Goal: Navigation & Orientation: Understand site structure

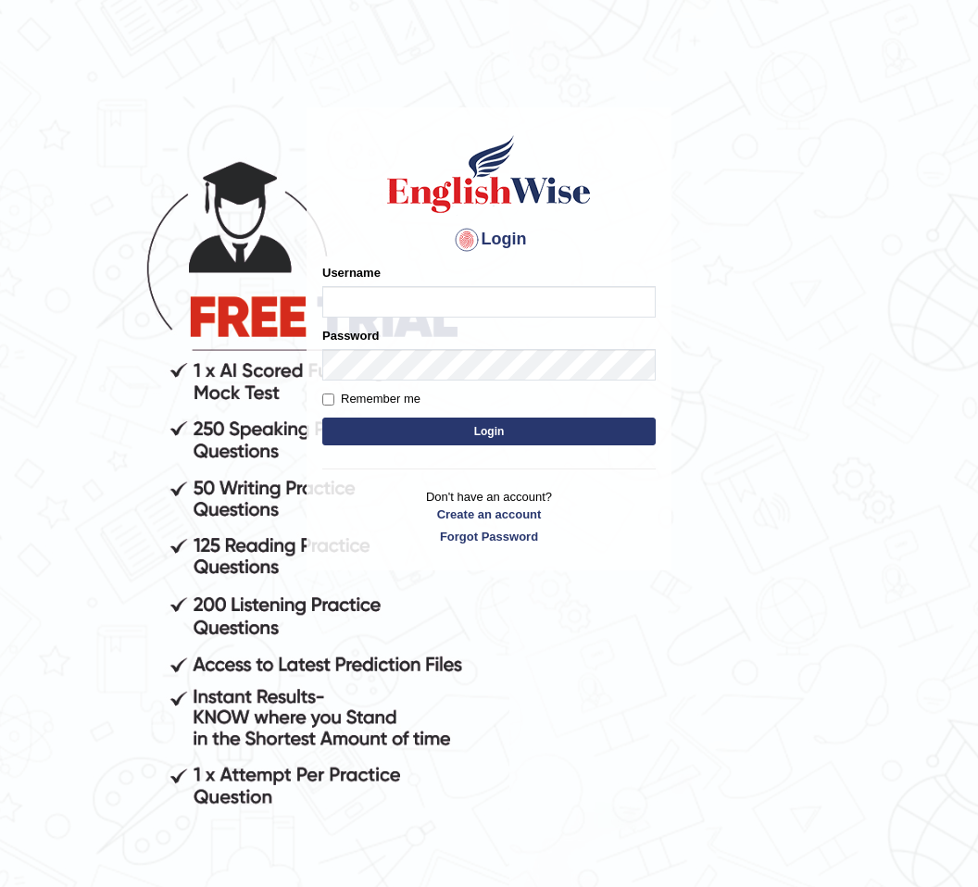
click at [610, 295] on input "Username" at bounding box center [488, 301] width 333 height 31
type input "Hiren2307"
click at [489, 431] on button "Login" at bounding box center [488, 432] width 333 height 28
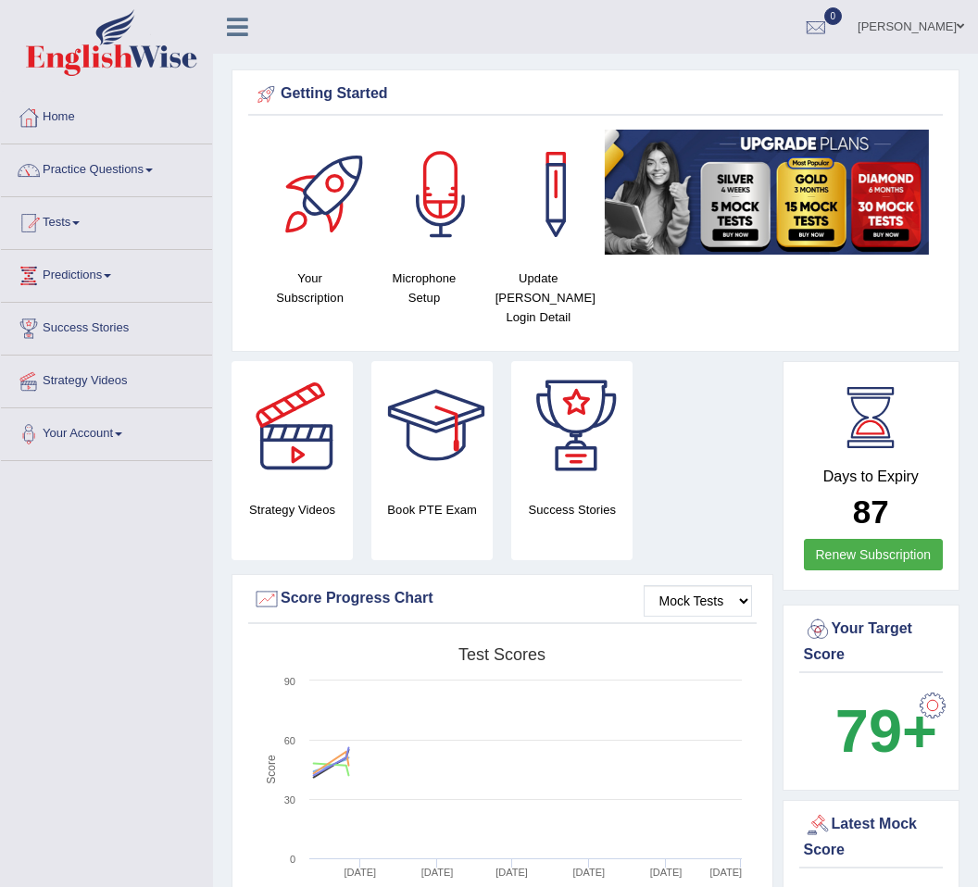
click at [48, 107] on link "Home" at bounding box center [106, 115] width 211 height 46
click at [155, 173] on link "Practice Questions" at bounding box center [106, 167] width 211 height 46
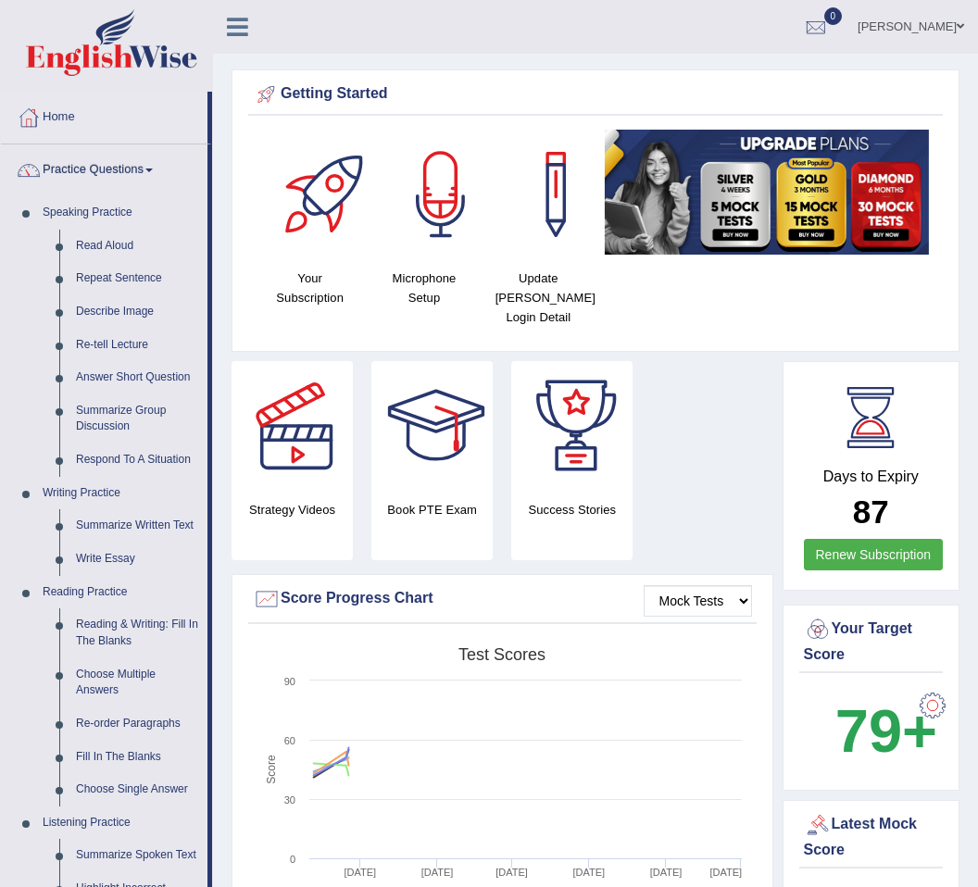
click at [91, 249] on div at bounding box center [489, 443] width 978 height 887
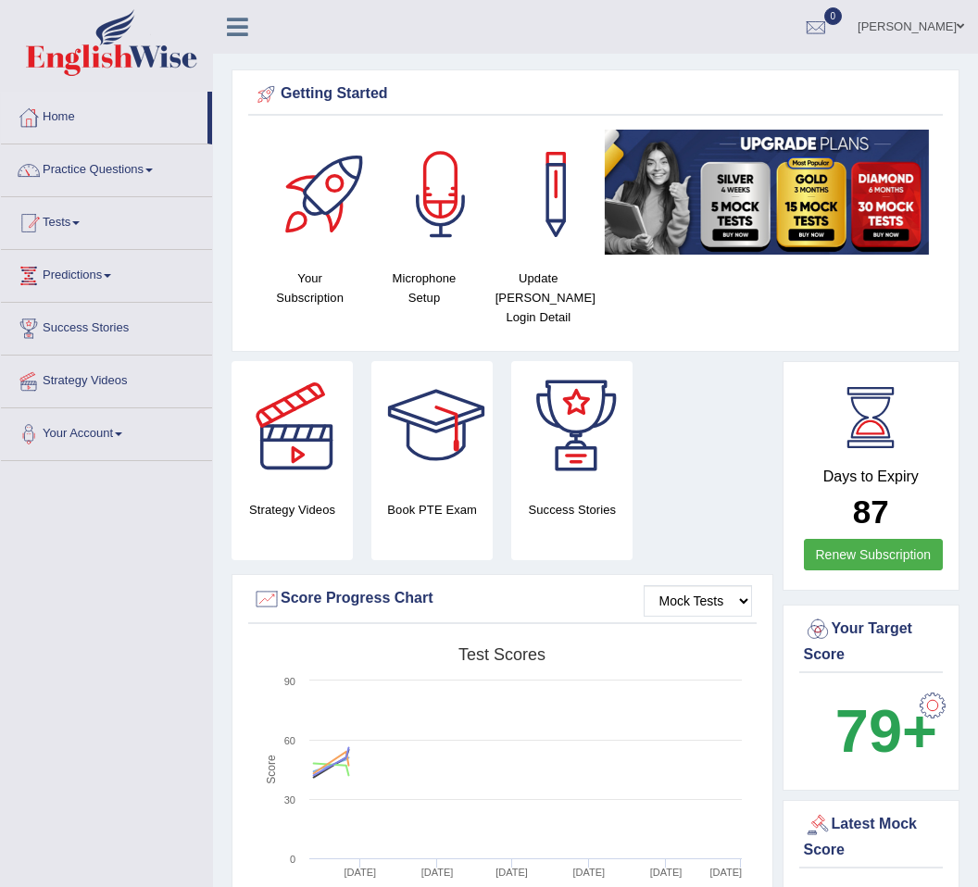
click at [61, 221] on link "Tests" at bounding box center [106, 220] width 211 height 46
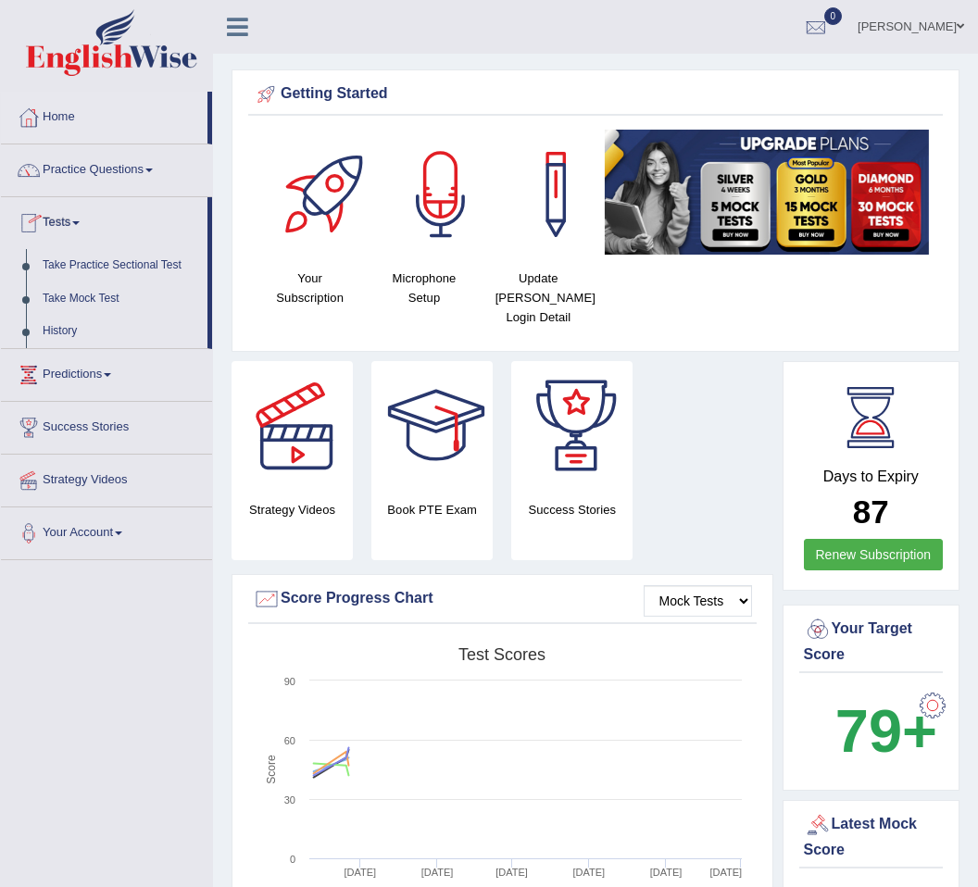
click at [72, 262] on div at bounding box center [489, 443] width 978 height 887
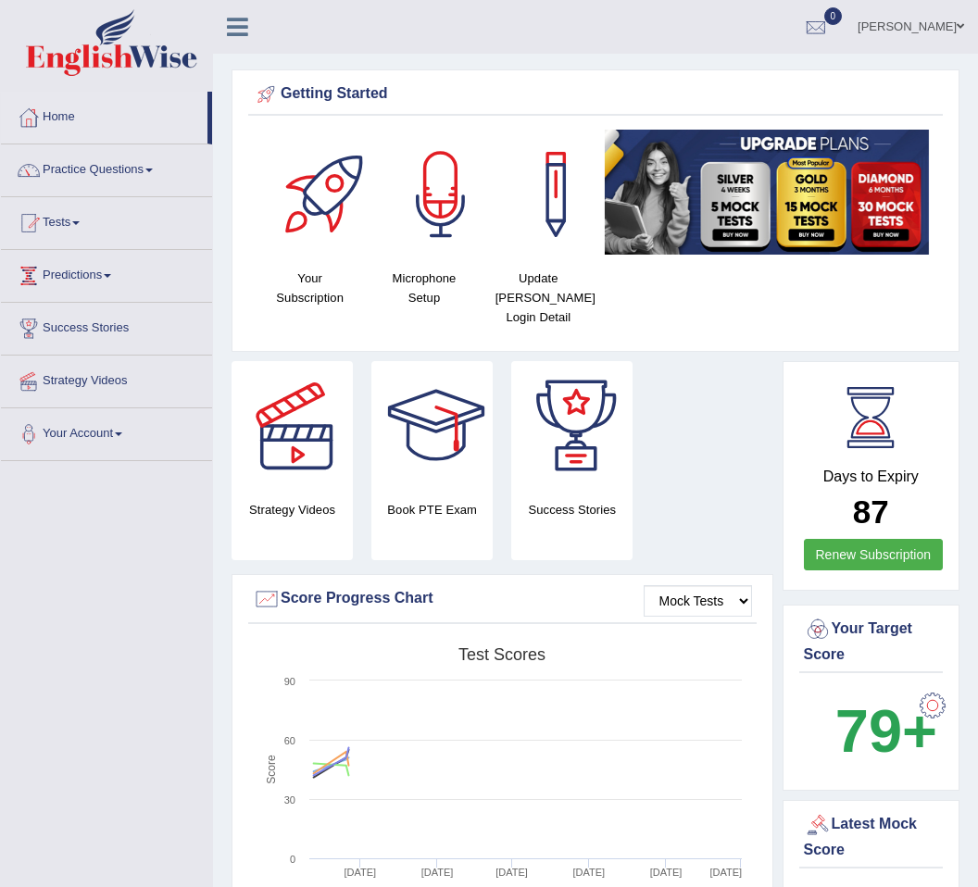
click at [65, 280] on link "Predictions" at bounding box center [106, 273] width 211 height 46
click at [71, 330] on div at bounding box center [489, 443] width 978 height 887
